Goal: Information Seeking & Learning: Learn about a topic

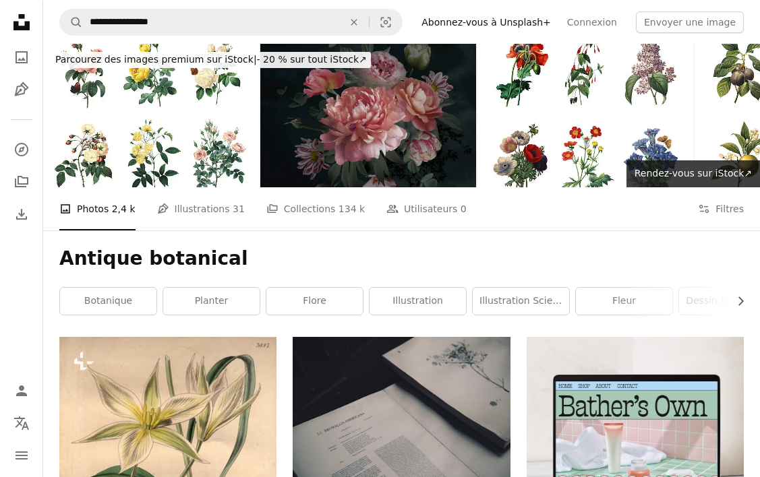
scroll to position [270, 0]
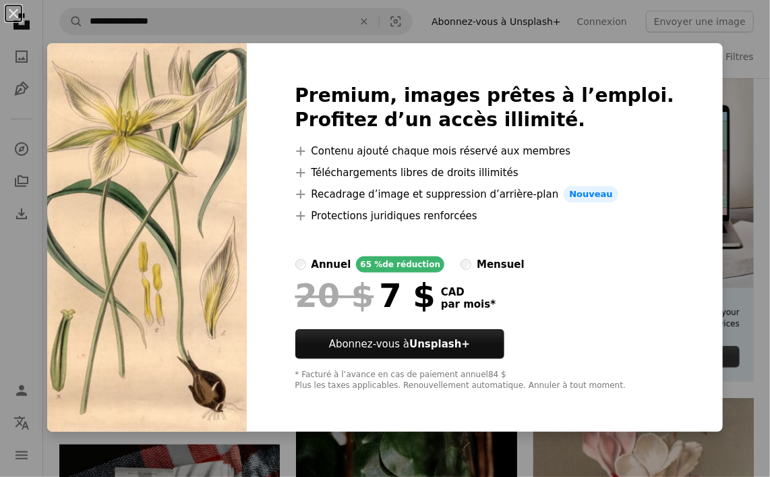
click at [605, 288] on div "20 $ 7 $ CAD par mois *" at bounding box center [484, 295] width 379 height 35
click at [747, 391] on div "An X shape Premium, images prêtes à l’emploi. Profitez d’un accès illimité. A p…" at bounding box center [385, 238] width 770 height 477
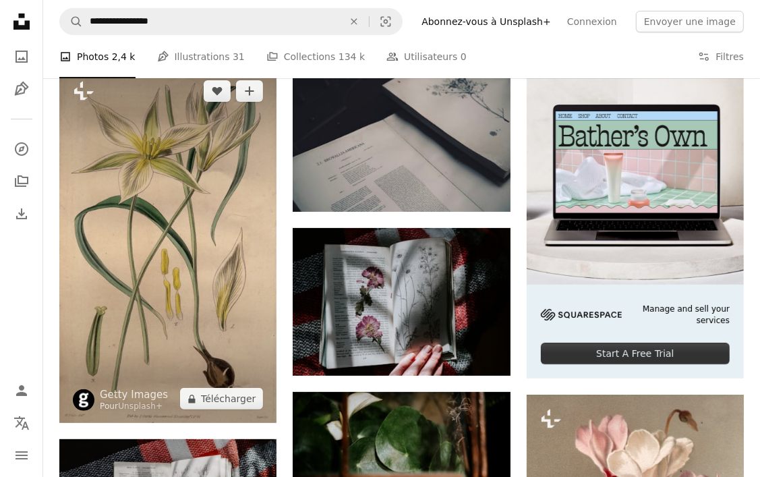
click at [188, 161] on img at bounding box center [167, 245] width 217 height 356
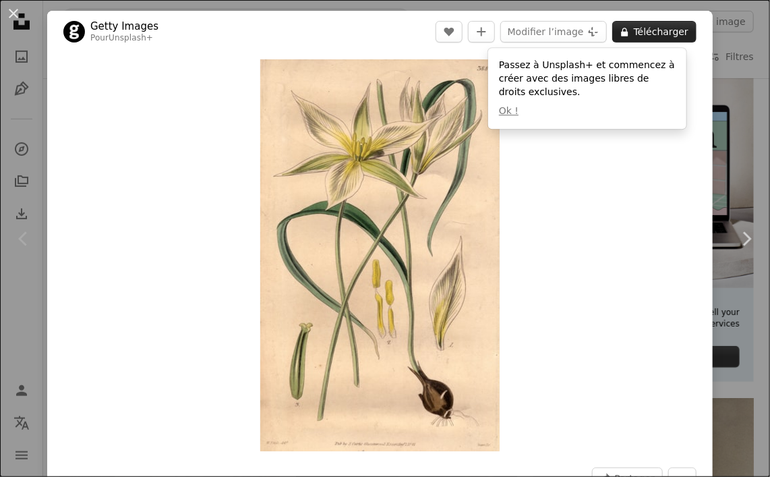
click at [654, 31] on button "A lock Télécharger" at bounding box center [654, 32] width 84 height 22
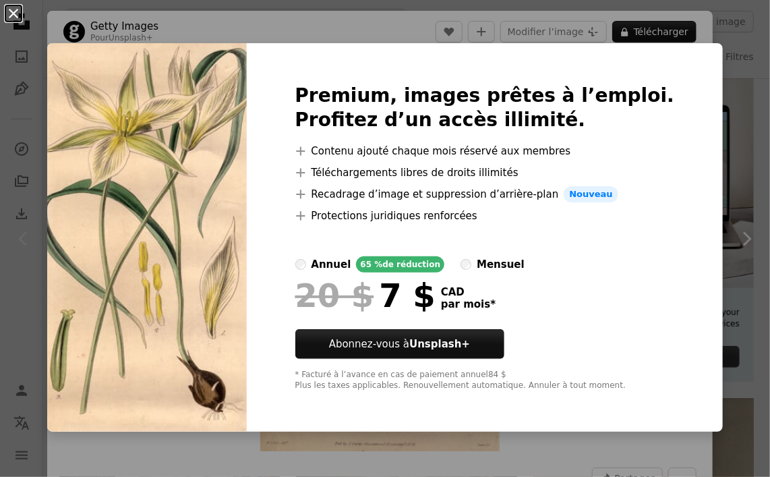
click at [11, 12] on button "An X shape" at bounding box center [13, 13] width 16 height 16
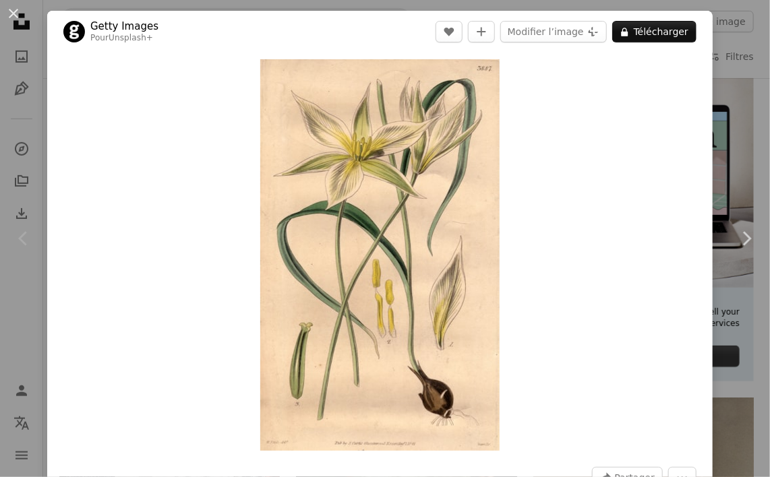
drag, startPoint x: 14, startPoint y: 11, endPoint x: 46, endPoint y: 32, distance: 37.9
click at [14, 11] on button "An X shape" at bounding box center [13, 13] width 16 height 16
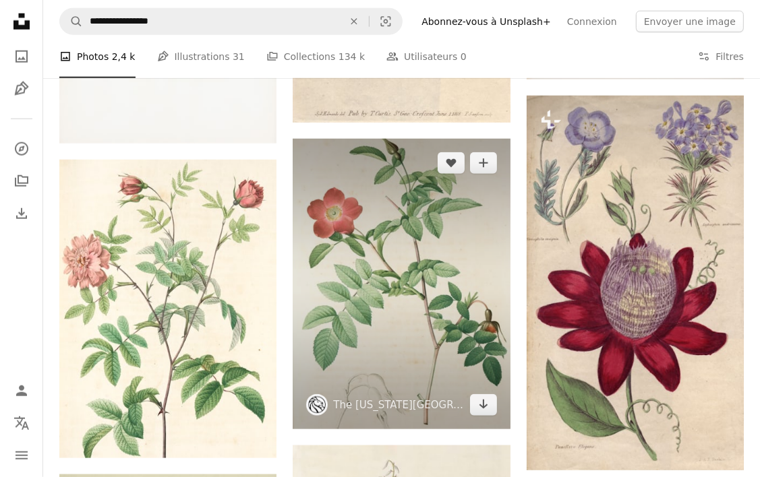
scroll to position [1213, 0]
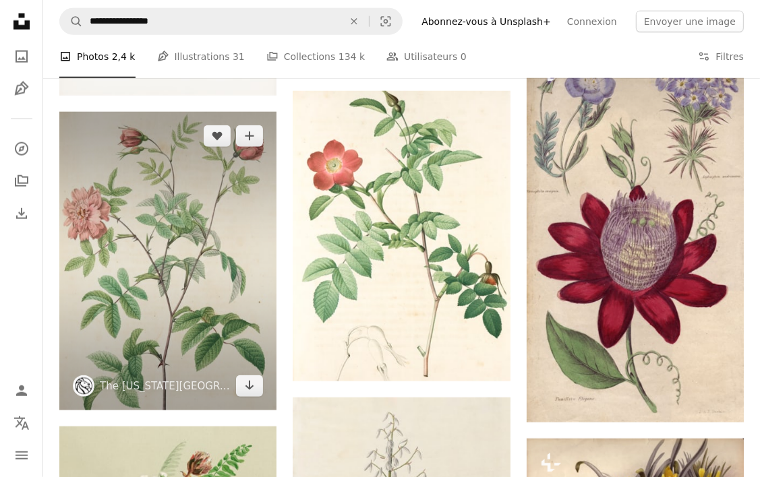
click at [175, 233] on img at bounding box center [167, 261] width 217 height 299
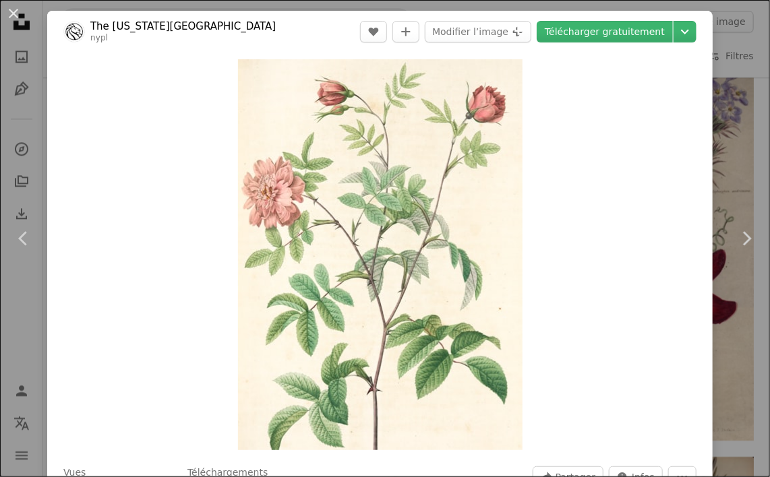
drag, startPoint x: 9, startPoint y: 13, endPoint x: 58, endPoint y: 30, distance: 51.2
click at [9, 13] on button "An X shape" at bounding box center [13, 13] width 16 height 16
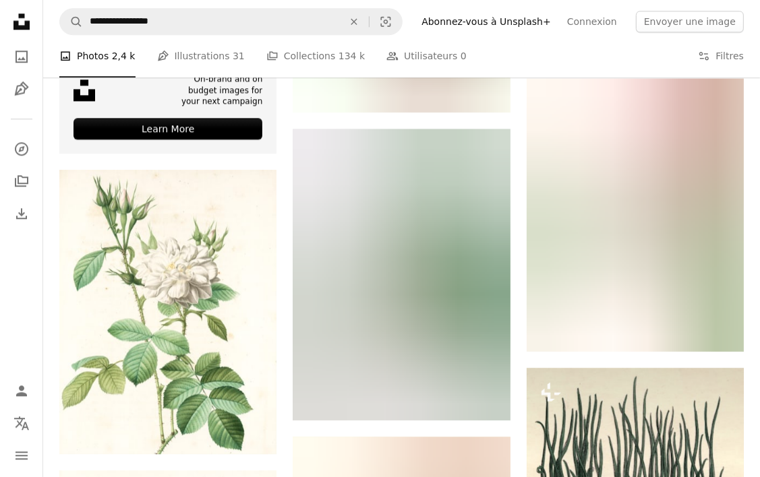
scroll to position [2763, 0]
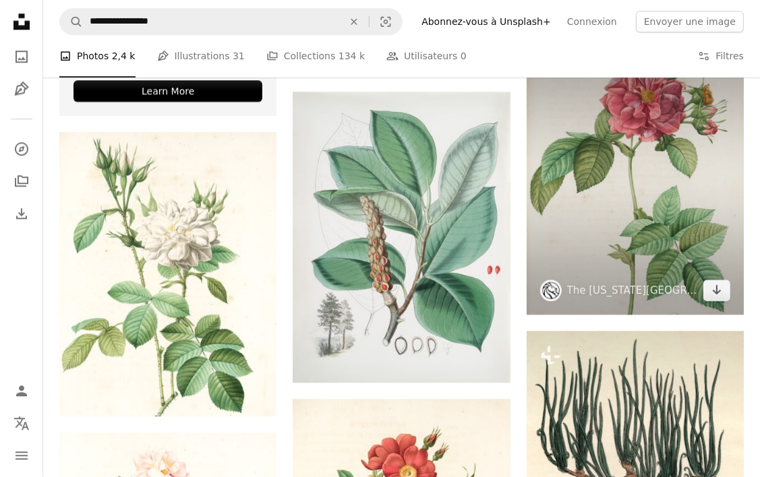
click at [605, 120] on img at bounding box center [634, 177] width 217 height 274
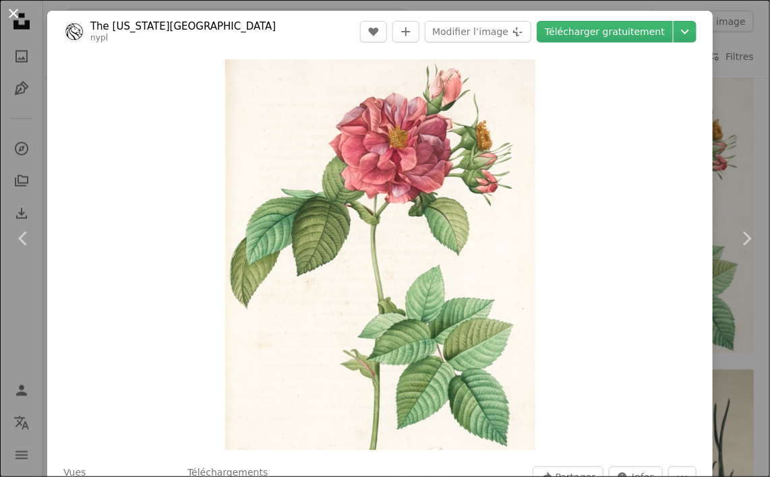
click at [8, 10] on button "An X shape" at bounding box center [13, 13] width 16 height 16
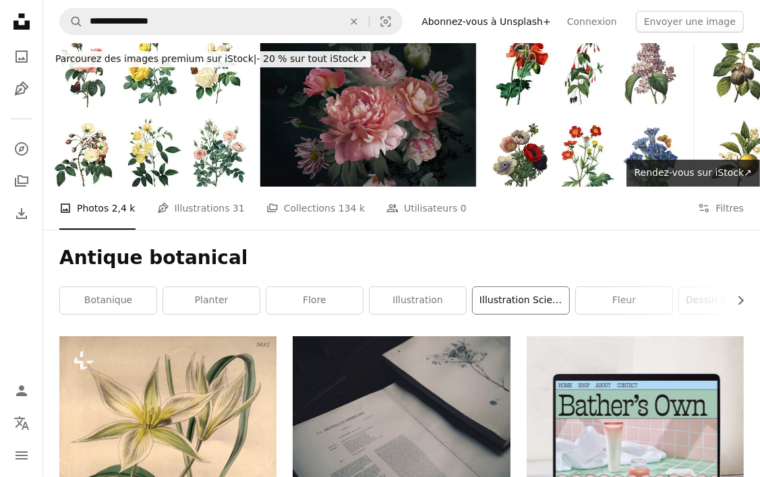
click at [534, 303] on link "Illustration scientifique" at bounding box center [520, 300] width 96 height 27
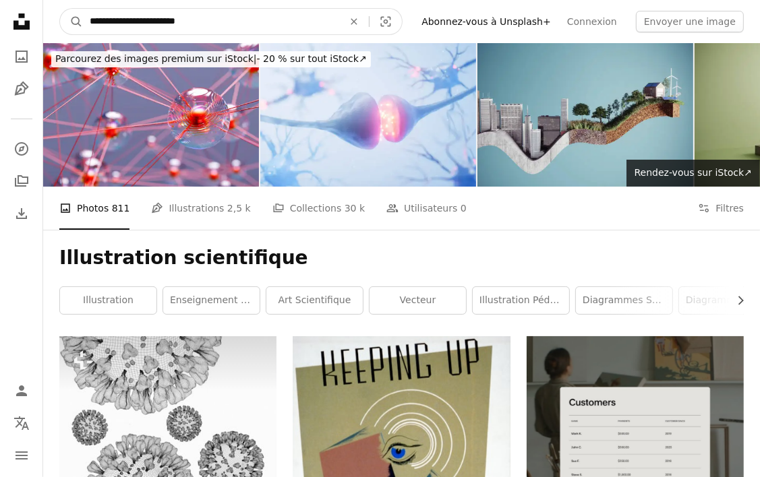
click at [197, 21] on input "**********" at bounding box center [211, 22] width 256 height 26
type input "**********"
click button "A magnifying glass" at bounding box center [71, 22] width 23 height 26
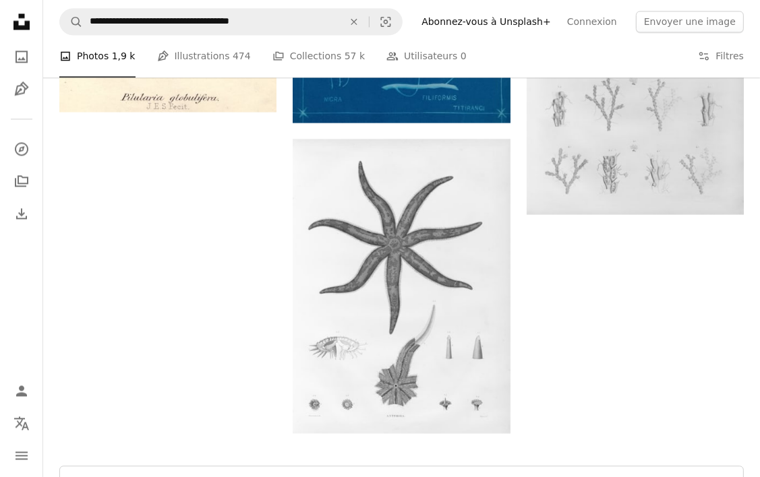
scroll to position [2494, 0]
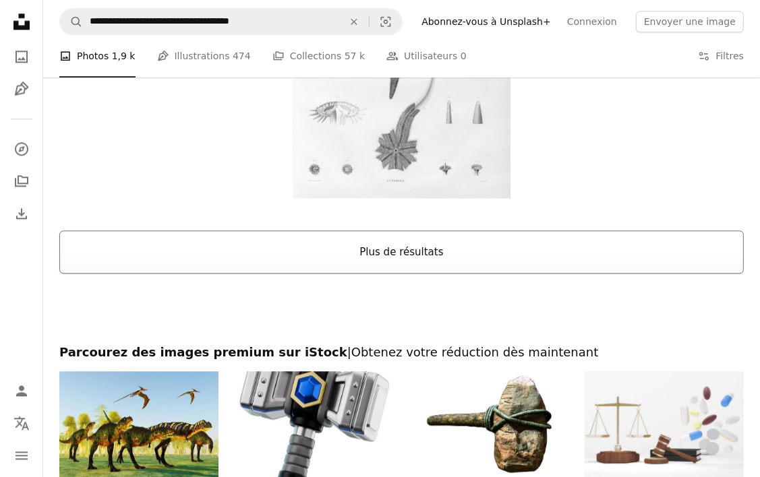
click at [396, 246] on button "Plus de résultats" at bounding box center [401, 252] width 684 height 43
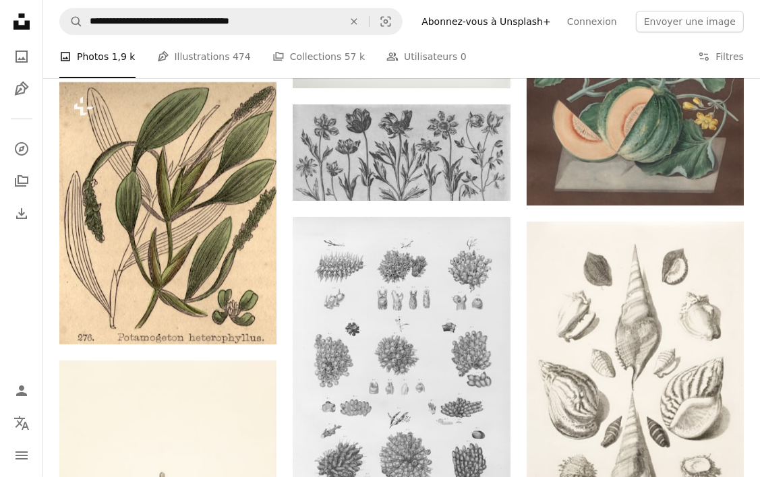
scroll to position [4179, 0]
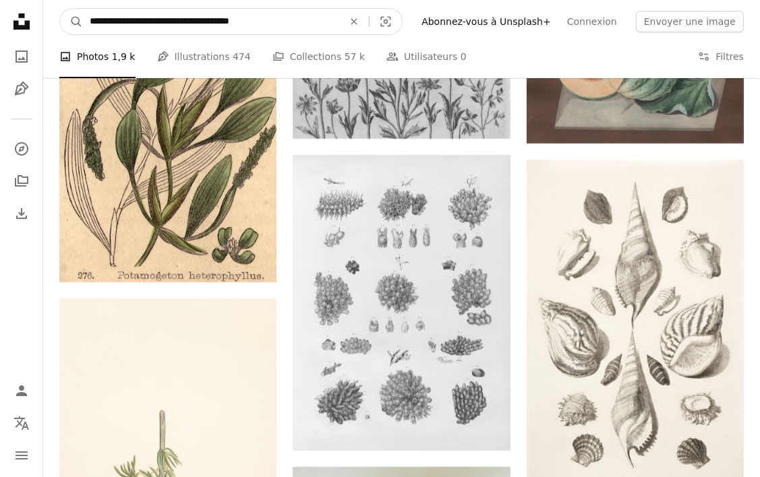
drag, startPoint x: 293, startPoint y: 27, endPoint x: 49, endPoint y: -6, distance: 246.9
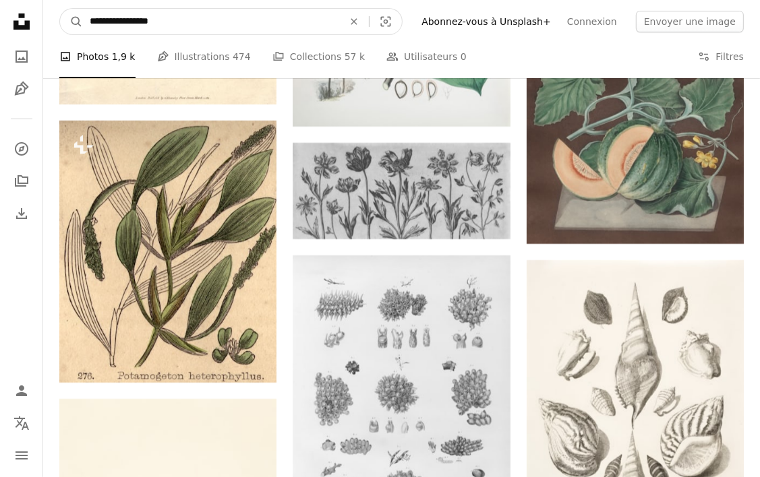
type input "**********"
click button "A magnifying glass" at bounding box center [71, 22] width 23 height 26
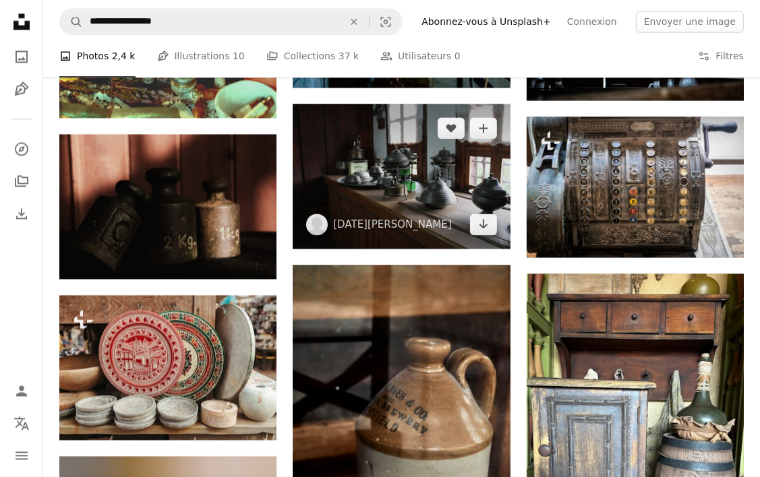
scroll to position [2359, 0]
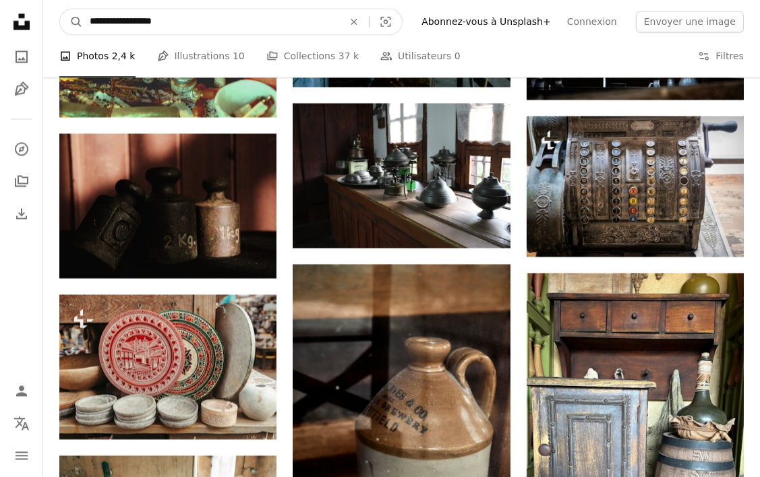
click at [197, 19] on input "**********" at bounding box center [211, 22] width 256 height 26
type input "**********"
click at [60, 9] on button "A magnifying glass" at bounding box center [71, 22] width 23 height 26
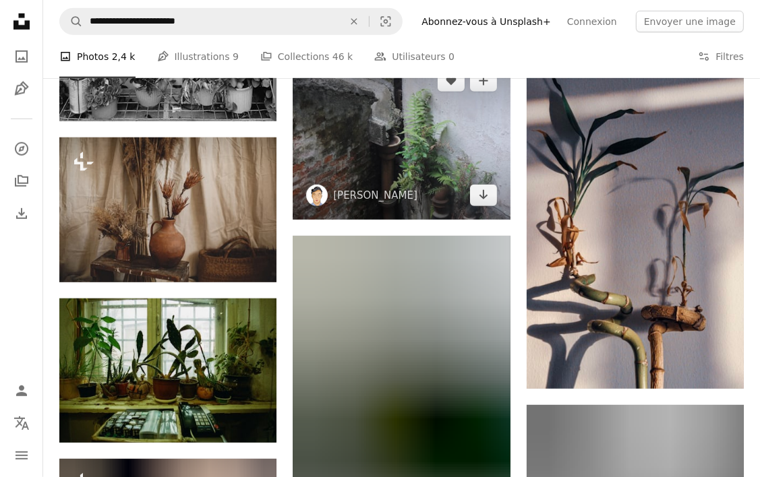
scroll to position [1011, 0]
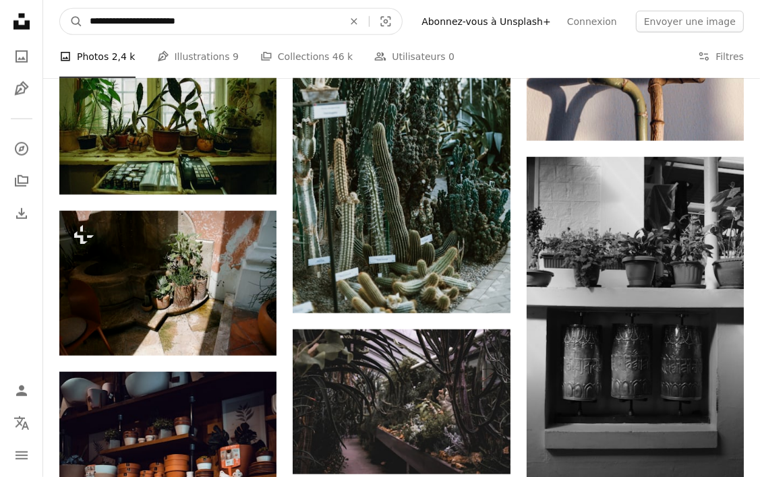
drag, startPoint x: 201, startPoint y: 22, endPoint x: 173, endPoint y: 20, distance: 28.4
click at [173, 20] on input "**********" at bounding box center [211, 22] width 256 height 26
type input "**********"
click button "A magnifying glass" at bounding box center [71, 22] width 23 height 26
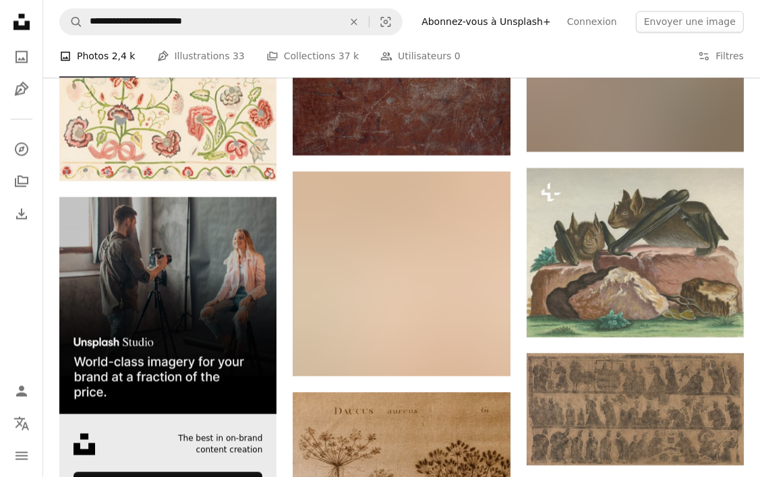
scroll to position [1887, 0]
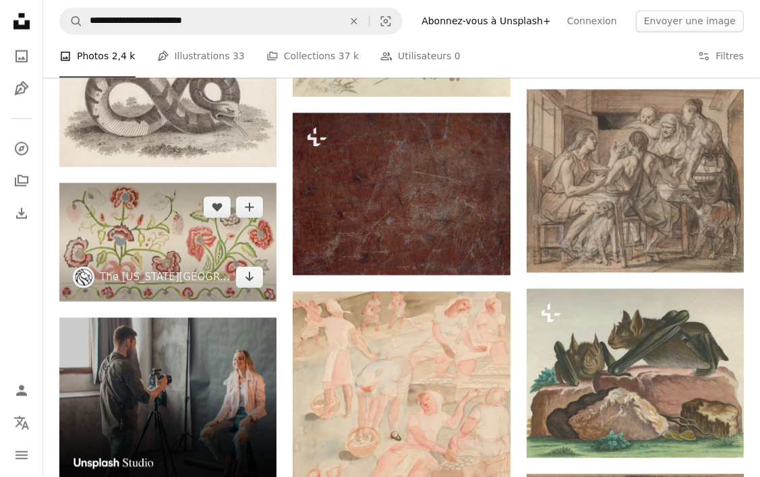
click at [124, 238] on img at bounding box center [167, 242] width 217 height 119
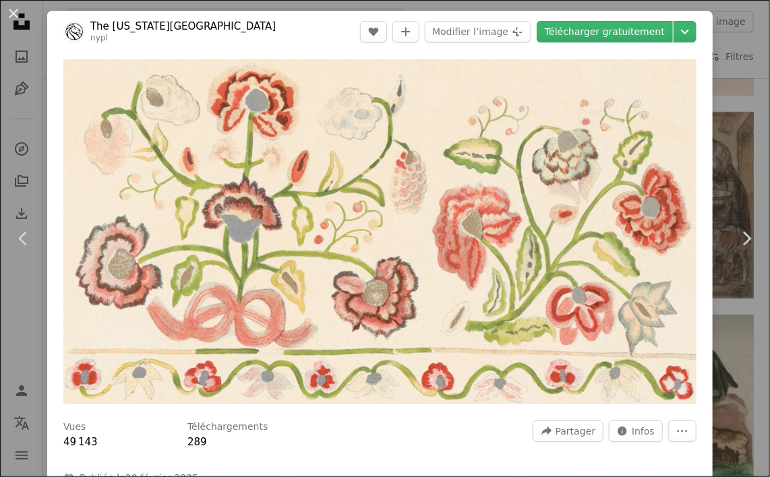
drag, startPoint x: 17, startPoint y: 16, endPoint x: 125, endPoint y: 82, distance: 126.5
click at [17, 16] on button "An X shape" at bounding box center [13, 13] width 16 height 16
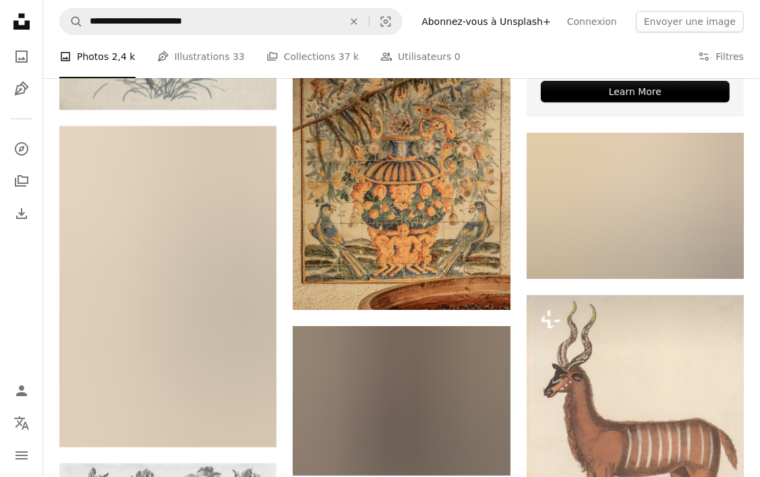
scroll to position [3909, 0]
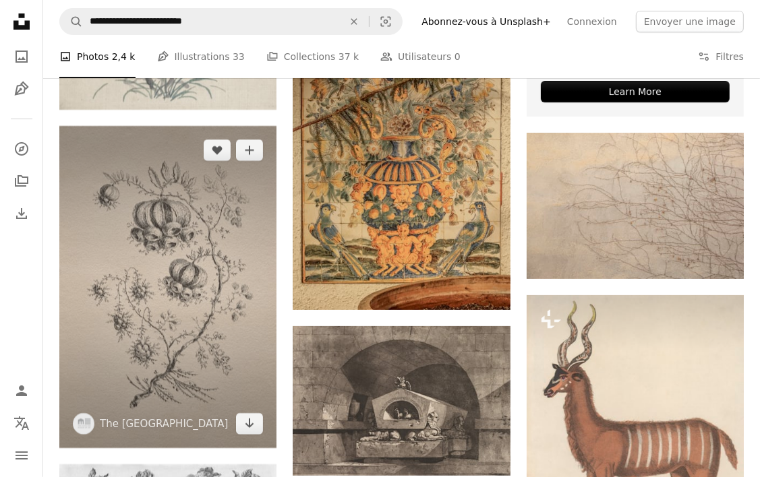
drag, startPoint x: 157, startPoint y: 295, endPoint x: 36, endPoint y: 90, distance: 237.8
click at [157, 295] on img at bounding box center [167, 287] width 217 height 322
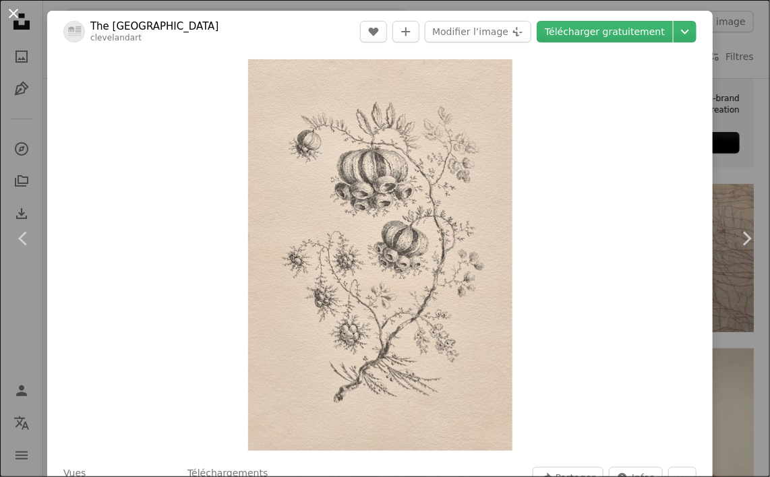
click at [9, 13] on button "An X shape" at bounding box center [13, 13] width 16 height 16
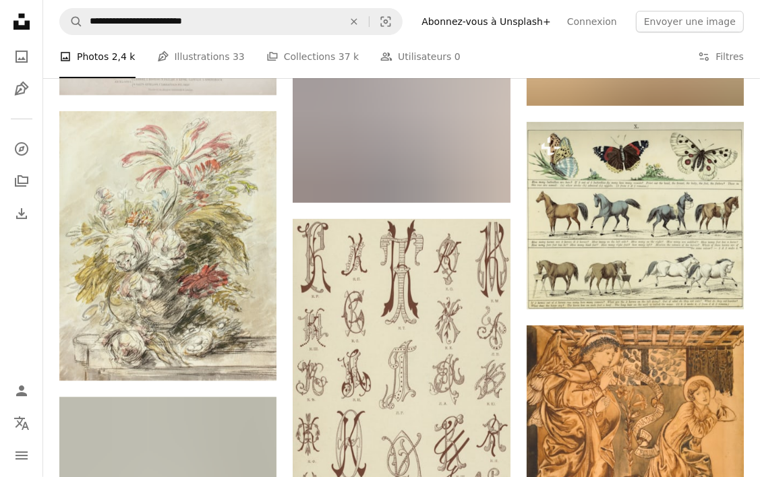
scroll to position [7347, 0]
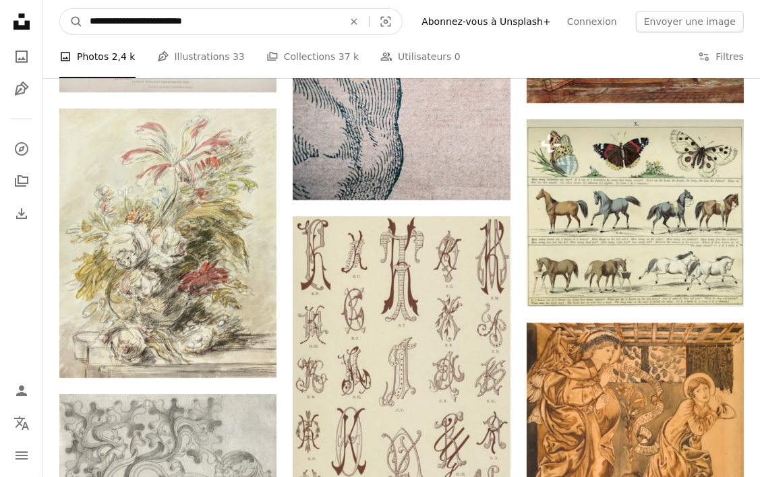
drag, startPoint x: 162, startPoint y: 20, endPoint x: 121, endPoint y: 19, distance: 40.5
click at [121, 19] on input "**********" at bounding box center [211, 22] width 256 height 26
type input "**********"
click at [60, 9] on button "A magnifying glass" at bounding box center [71, 22] width 23 height 26
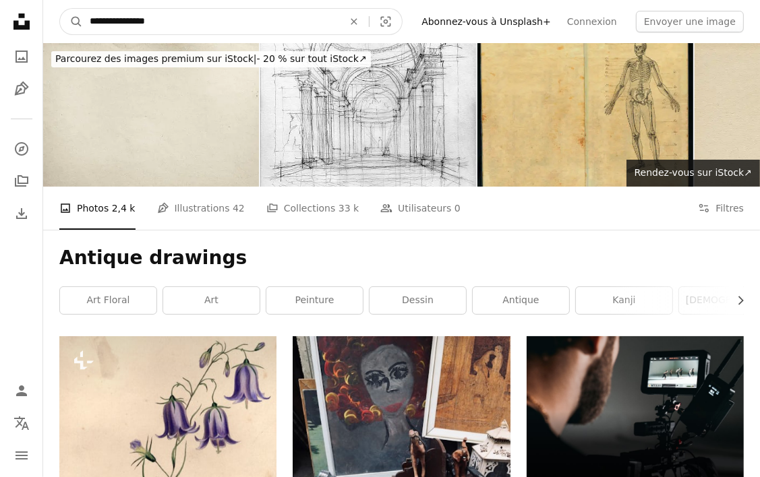
click at [233, 18] on input "**********" at bounding box center [211, 22] width 256 height 26
type input "**********"
click at [60, 9] on button "A magnifying glass" at bounding box center [71, 22] width 23 height 26
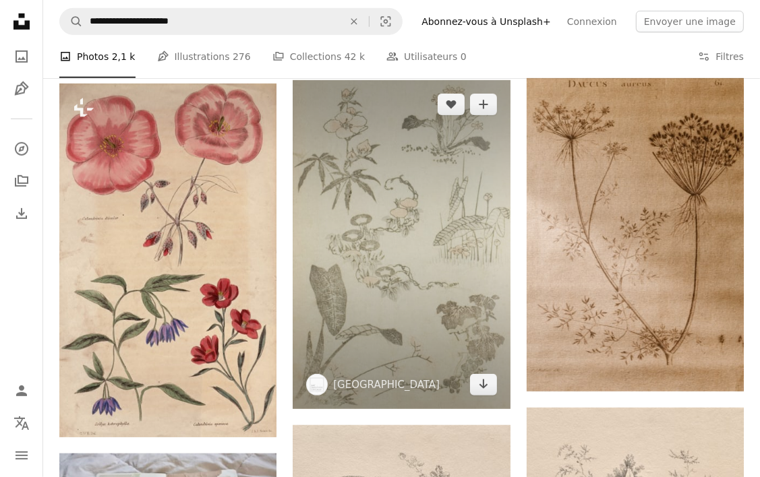
scroll to position [607, 0]
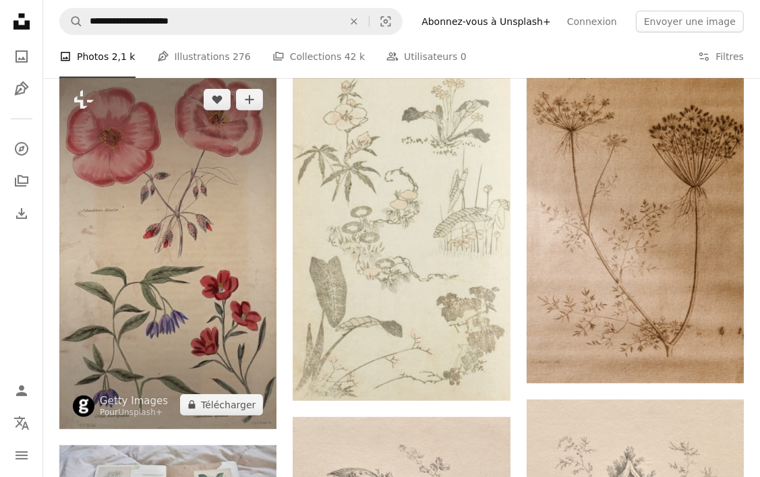
drag, startPoint x: 235, startPoint y: 251, endPoint x: 152, endPoint y: 245, distance: 83.1
click at [152, 245] on img at bounding box center [167, 252] width 217 height 354
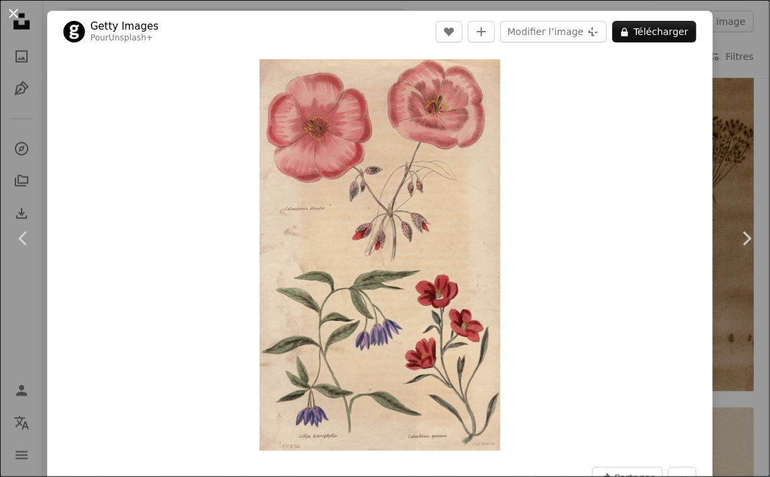
click at [13, 16] on button "An X shape" at bounding box center [13, 13] width 16 height 16
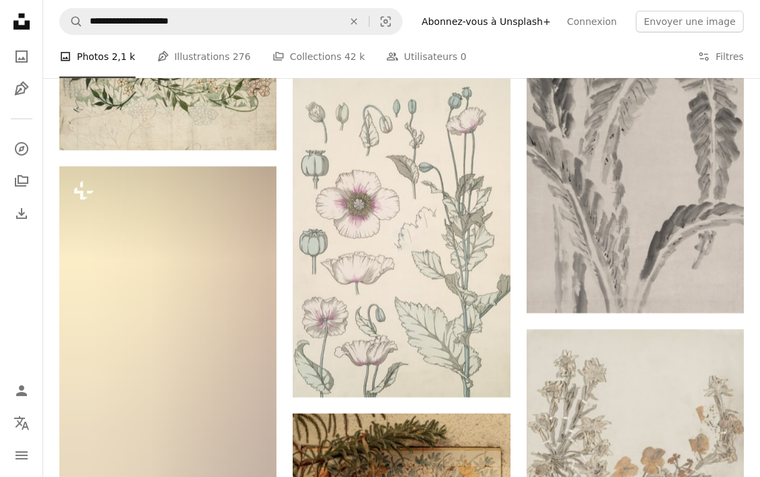
scroll to position [4314, 0]
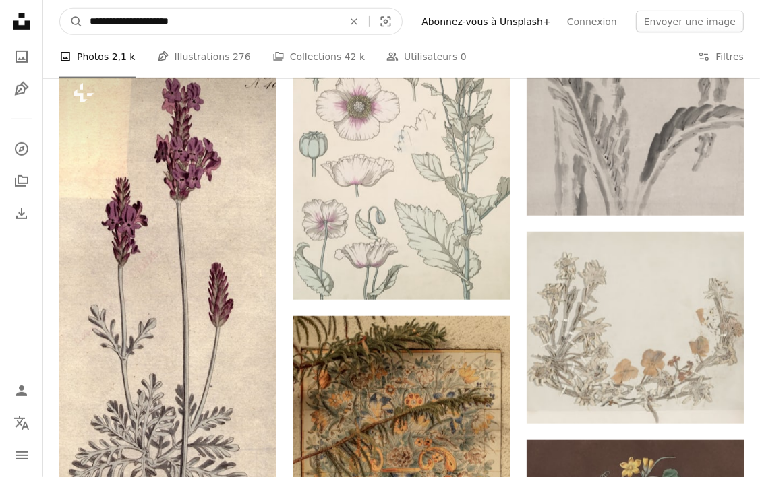
drag, startPoint x: 204, startPoint y: 27, endPoint x: -21, endPoint y: 5, distance: 225.5
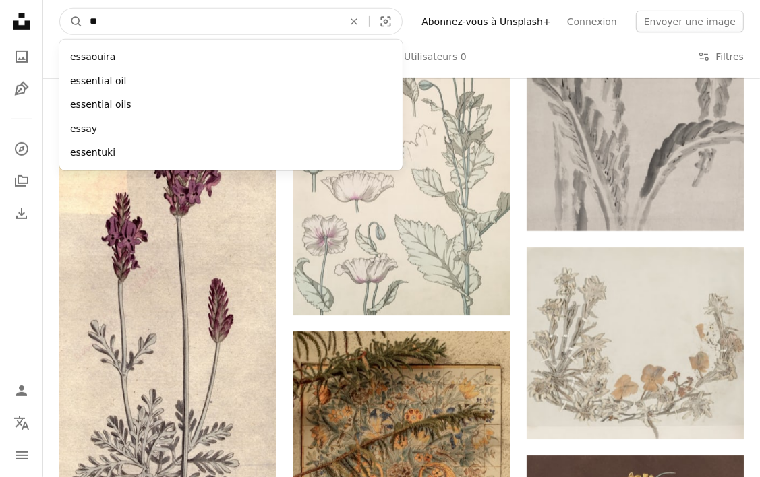
type input "*"
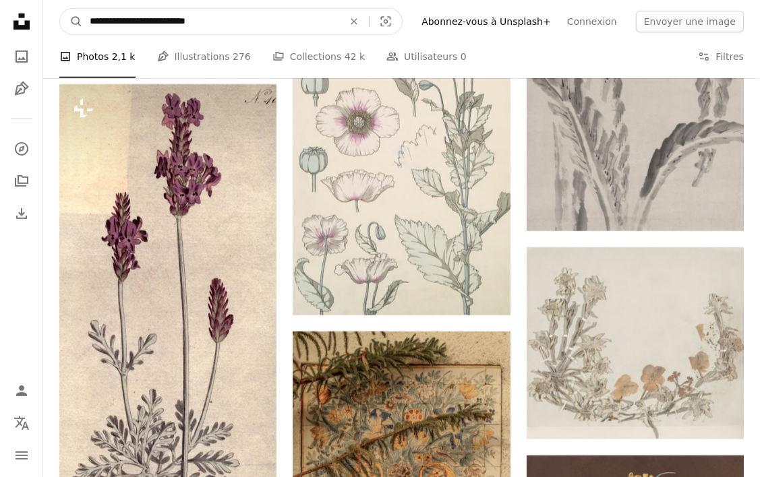
type input "**********"
click at [60, 9] on button "A magnifying glass" at bounding box center [71, 22] width 23 height 26
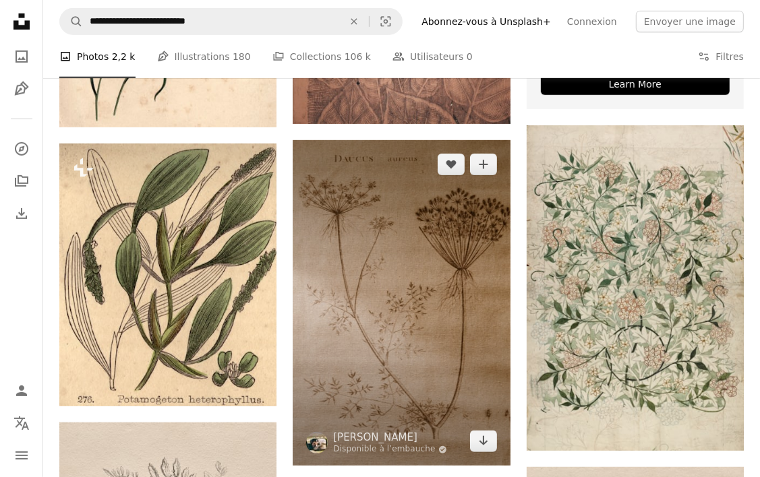
scroll to position [539, 0]
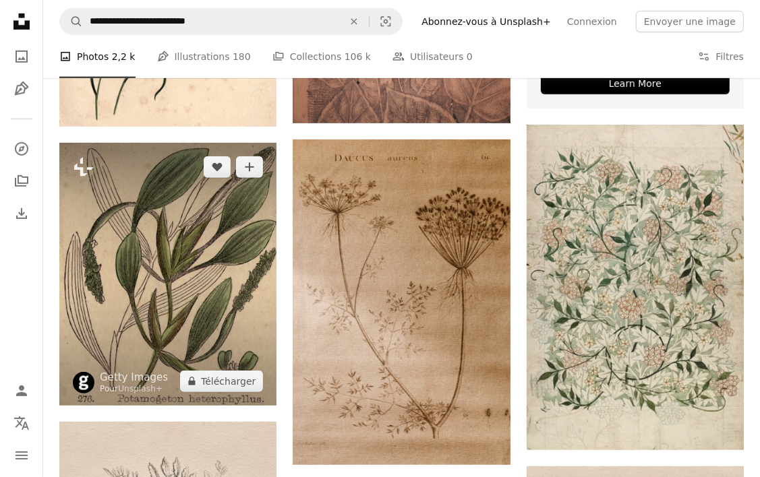
click at [230, 259] on img at bounding box center [167, 274] width 217 height 262
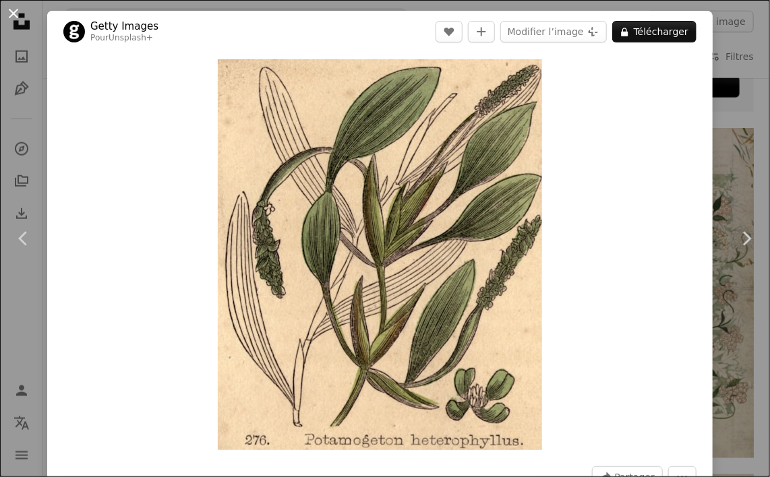
click at [16, 9] on button "An X shape" at bounding box center [13, 13] width 16 height 16
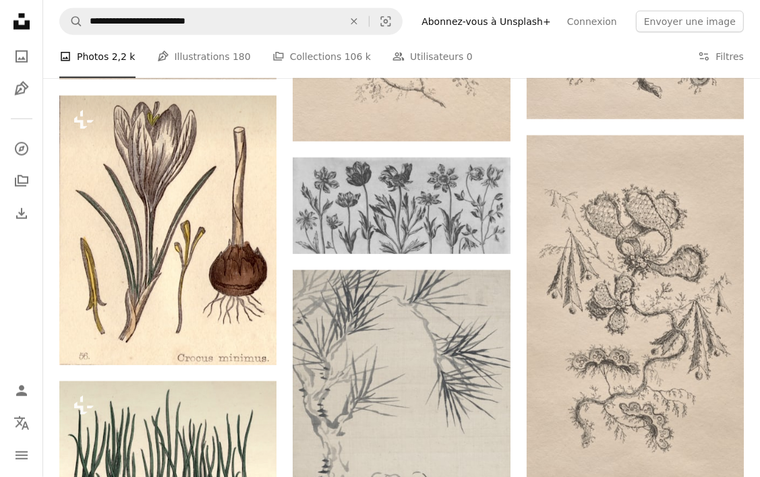
scroll to position [1213, 0]
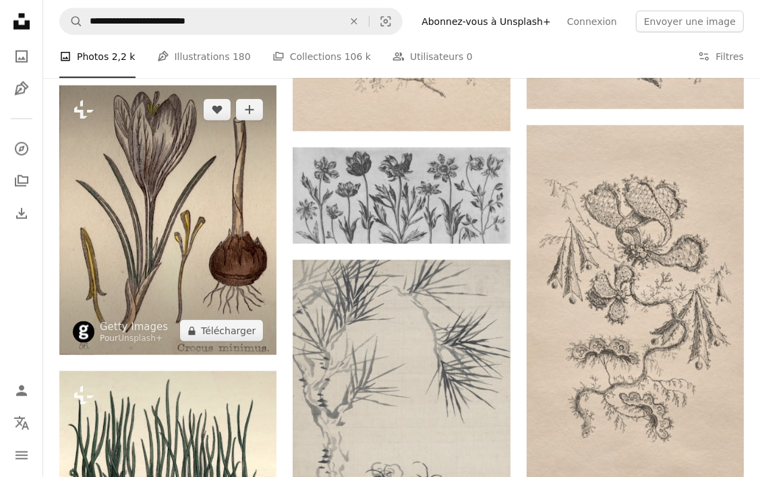
click at [212, 183] on img at bounding box center [167, 221] width 217 height 270
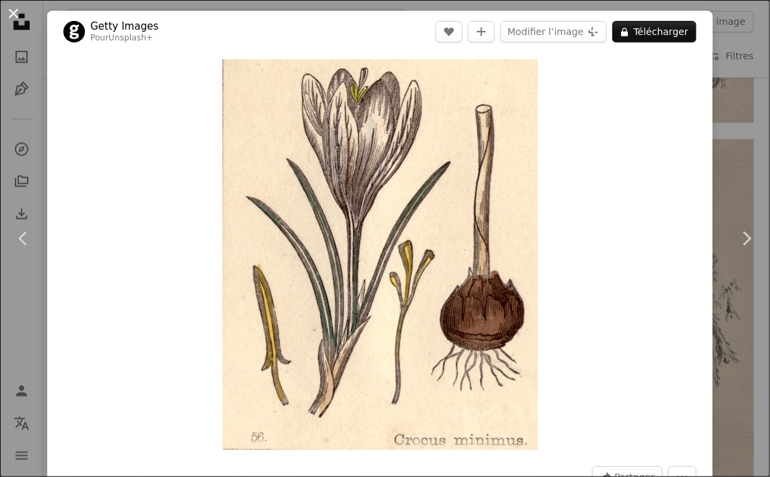
click at [11, 10] on button "An X shape" at bounding box center [13, 13] width 16 height 16
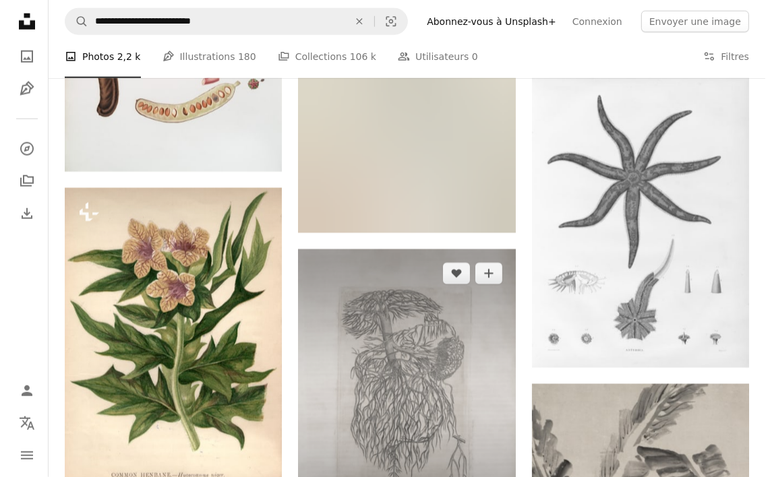
scroll to position [8897, 0]
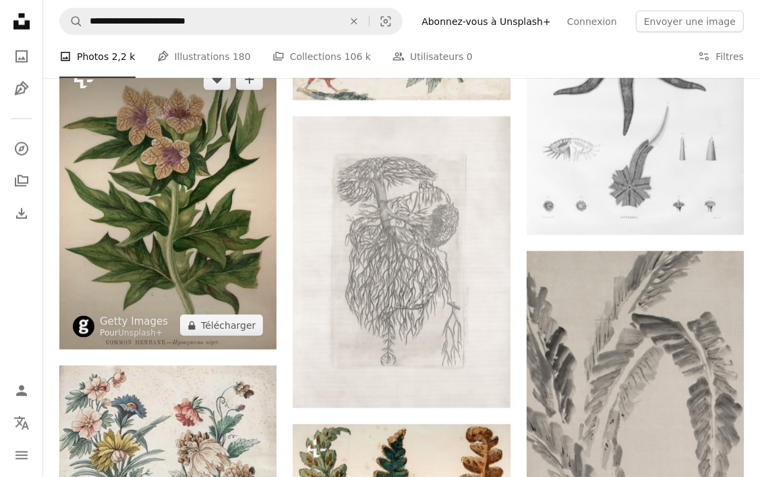
click at [213, 197] on img at bounding box center [167, 202] width 217 height 295
